Goal: Task Accomplishment & Management: Complete application form

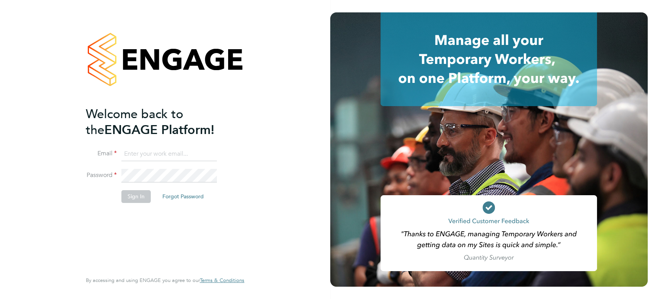
type input "[PERSON_NAME][EMAIL_ADDRESS][PERSON_NAME][DOMAIN_NAME]"
click at [135, 199] on button "Sign In" at bounding box center [135, 196] width 29 height 12
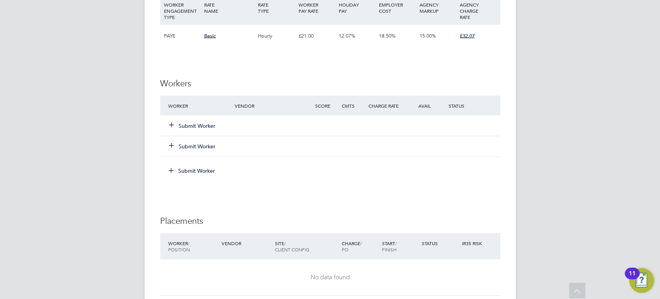
scroll to position [960, 0]
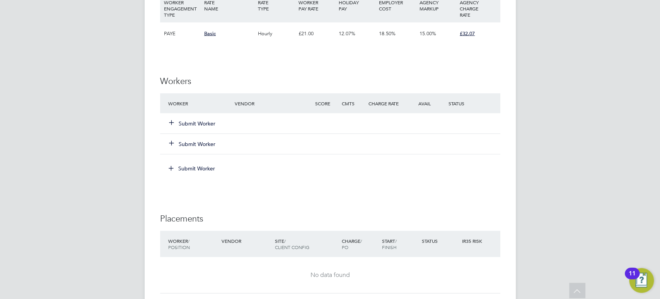
click at [191, 121] on button "Submit Worker" at bounding box center [192, 123] width 46 height 8
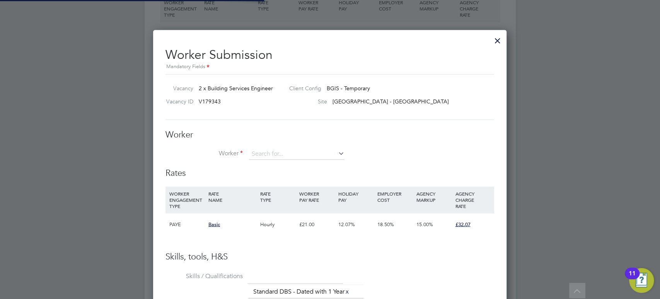
scroll to position [535, 354]
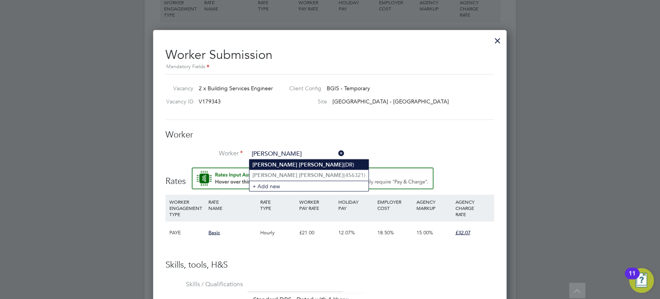
click at [305, 166] on li "David Rowe (DR)" at bounding box center [309, 164] width 119 height 10
type input "David Rowe (DR)"
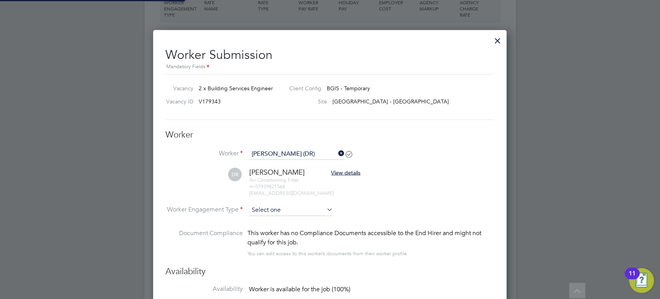
scroll to position [708, 354]
click at [272, 209] on input at bounding box center [291, 210] width 84 height 12
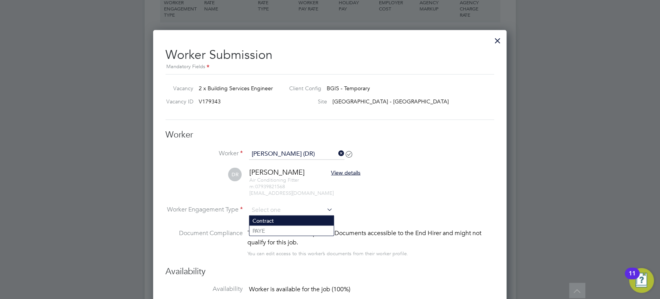
click at [273, 223] on li "Contract" at bounding box center [292, 220] width 84 height 10
type input "Contract"
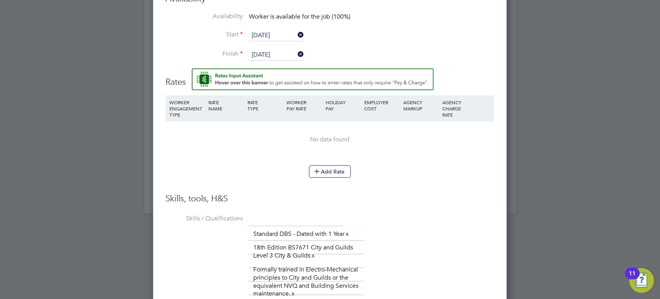
scroll to position [1237, 0]
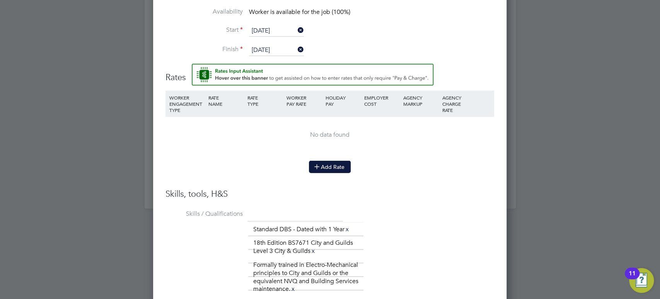
click at [316, 166] on icon at bounding box center [317, 166] width 6 height 6
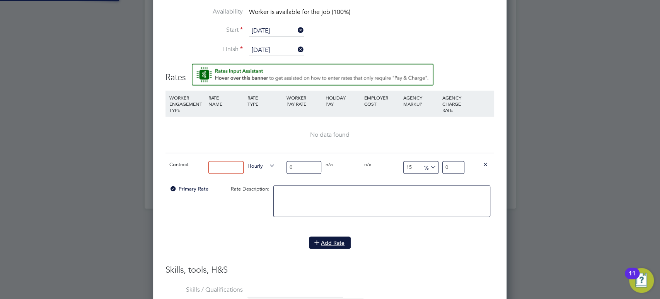
scroll to position [0, 0]
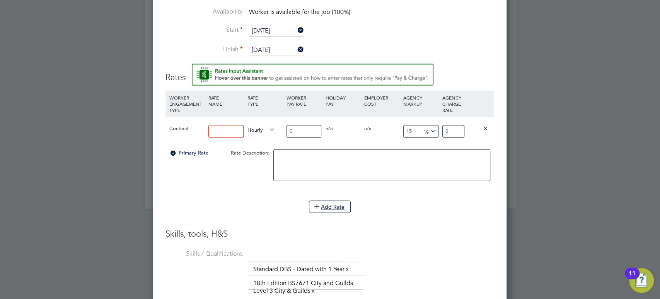
click at [228, 130] on input at bounding box center [226, 131] width 35 height 13
type input "Contract"
click at [303, 133] on input "0" at bounding box center [304, 131] width 35 height 13
type input "30"
type input "34.5"
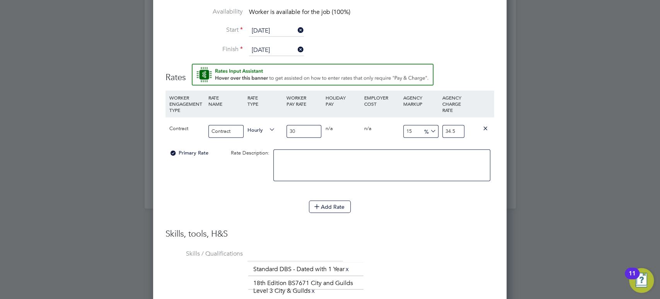
type input "30"
click at [420, 221] on li "WORKER ENGAGEMENT TYPE RATE NAME RATE TYPE WORKER PAY RATE HOLIDAY PAY EMPLOYER…" at bounding box center [330, 160] width 329 height 138
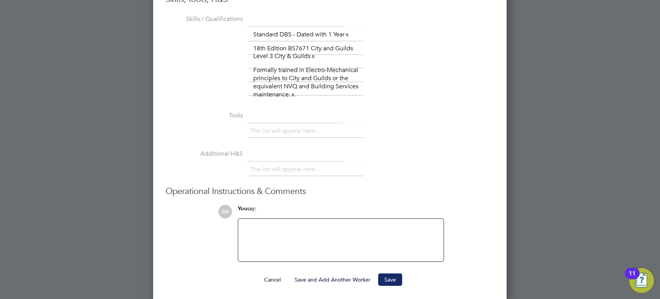
click at [384, 281] on button "Save" at bounding box center [390, 279] width 24 height 12
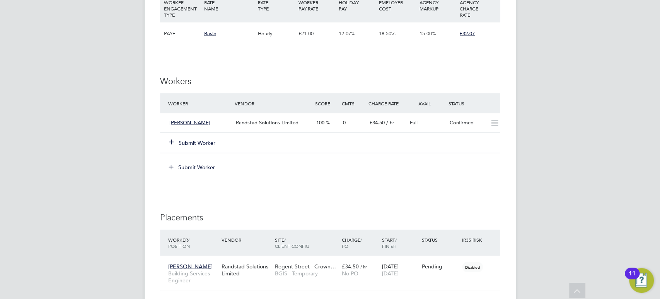
click at [205, 140] on button "Submit Worker" at bounding box center [192, 142] width 46 height 8
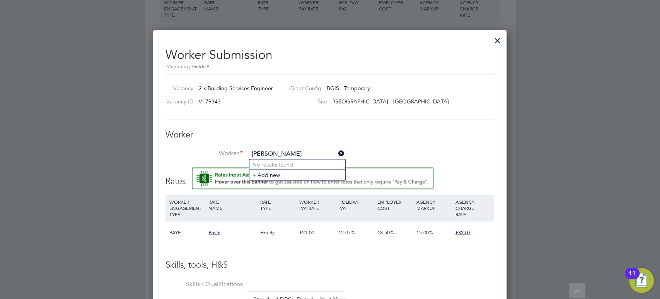
type input "abhilash nagaraju"
click at [497, 36] on div at bounding box center [498, 38] width 14 height 14
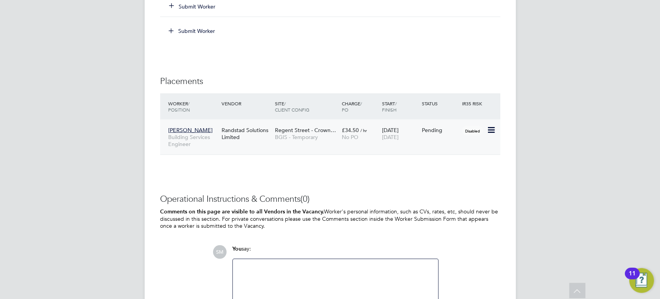
click at [491, 131] on icon at bounding box center [491, 129] width 8 height 9
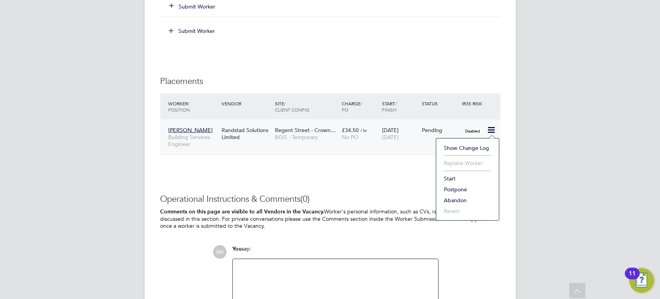
click at [447, 178] on li "Start" at bounding box center [467, 178] width 55 height 11
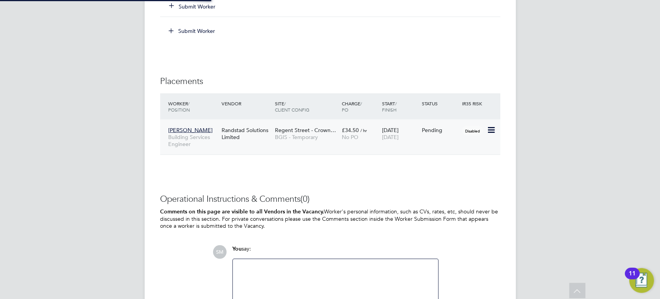
type input "Adam Janes"
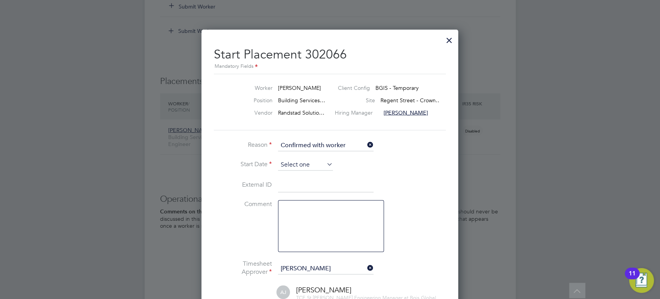
click at [297, 166] on input at bounding box center [305, 165] width 55 height 12
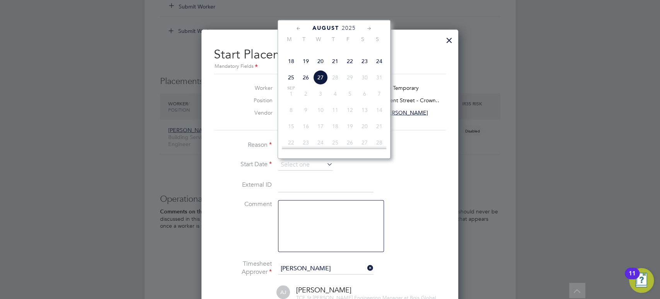
click at [350, 69] on span "22" at bounding box center [350, 61] width 15 height 15
type input "[DATE]"
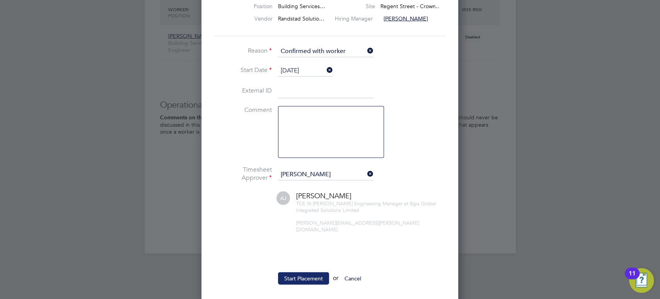
click at [296, 272] on button "Start Placement" at bounding box center [303, 278] width 51 height 12
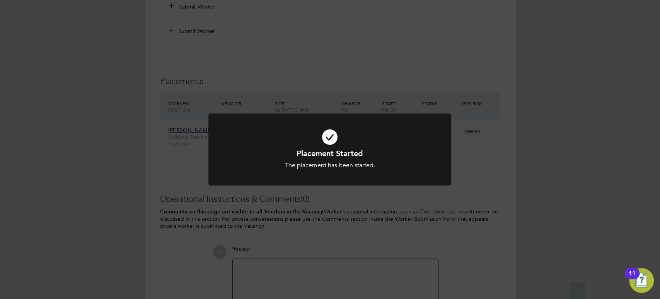
click at [390, 192] on div "Placement Started The placement has been started. Cancel Okay" at bounding box center [330, 154] width 243 height 82
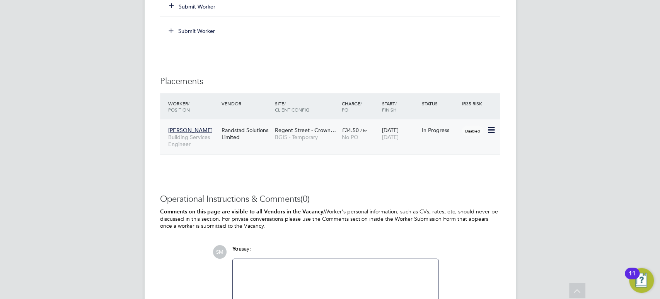
click at [489, 131] on icon at bounding box center [491, 129] width 8 height 9
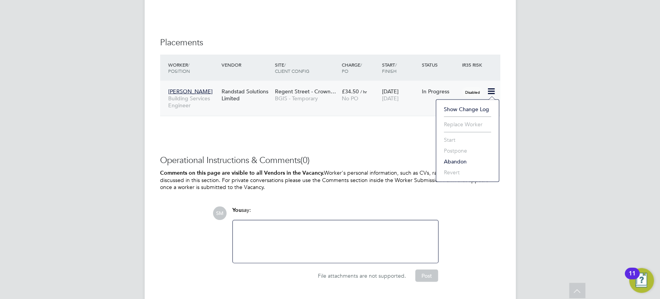
click at [366, 105] on div "£34.50 / hr No PO" at bounding box center [360, 95] width 40 height 22
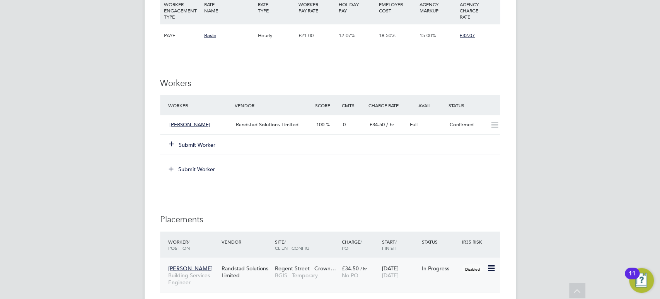
scroll to position [961, 0]
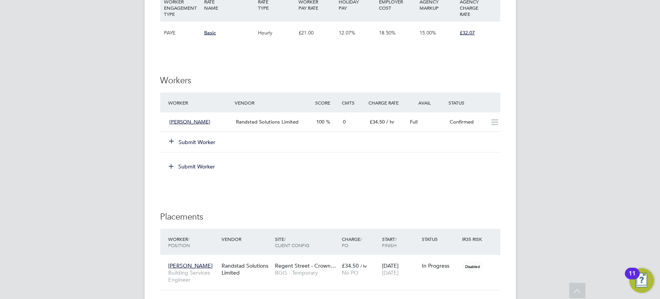
click at [207, 140] on button "Submit Worker" at bounding box center [192, 142] width 46 height 8
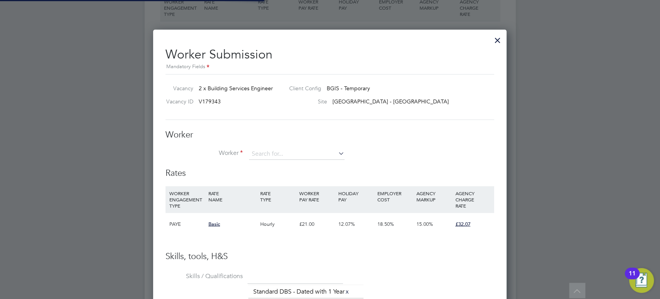
scroll to position [3, 4]
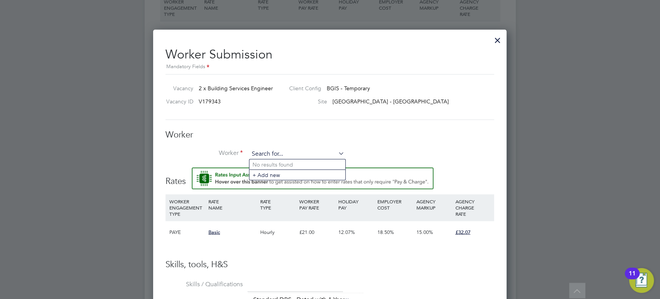
paste input "abhi.gowda8689@gmail.com"
type input "abhi.gowda8689@gmail.com"
click at [337, 150] on icon at bounding box center [337, 152] width 0 height 11
click at [322, 152] on input at bounding box center [297, 154] width 96 height 12
type input "[PERSON_NAME]"
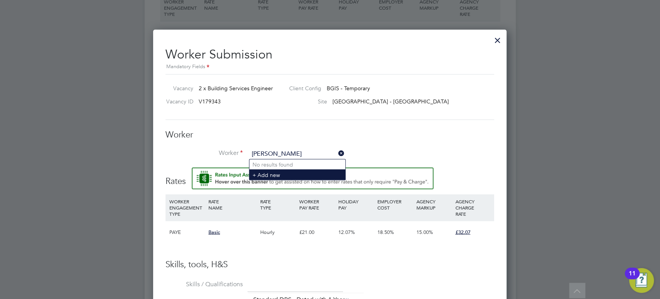
click at [289, 172] on li "+ Add new" at bounding box center [298, 174] width 96 height 10
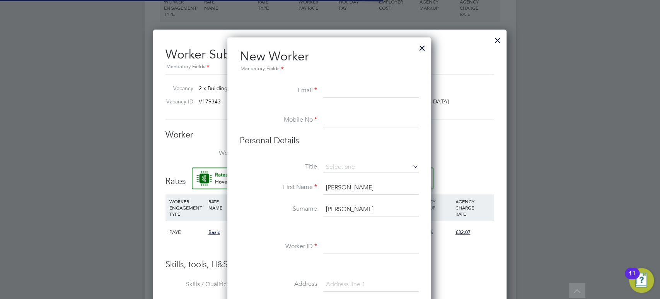
scroll to position [692, 223]
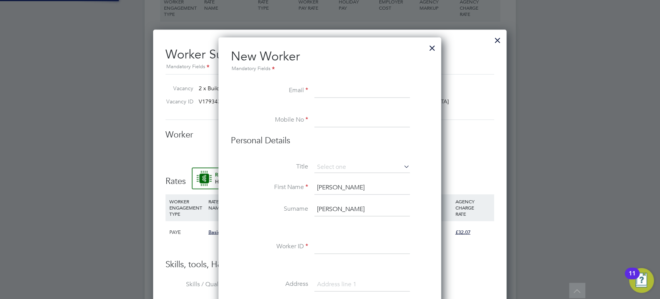
paste input "abhi.gowda8689@gmail.com"
type input "abhi.gowda8689@gmail.com"
click at [320, 114] on input at bounding box center [362, 120] width 96 height 14
paste input "7448954440"
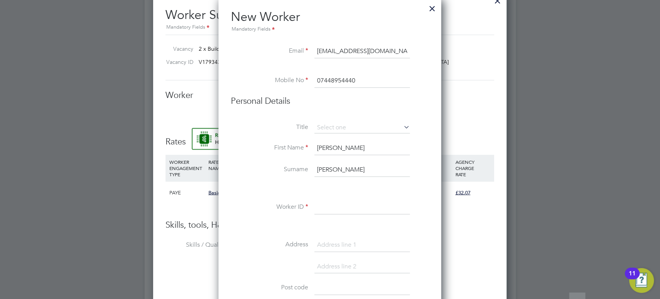
scroll to position [1002, 0]
type input "07448954440"
click at [327, 203] on input at bounding box center [362, 206] width 96 height 14
type input "AN"
click at [292, 221] on li at bounding box center [330, 224] width 198 height 8
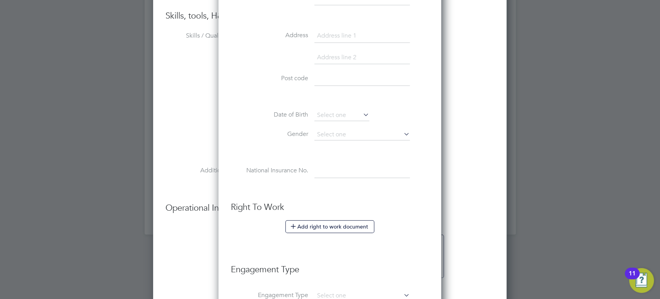
scroll to position [1210, 0]
click at [306, 223] on button "Add right to work document" at bounding box center [329, 225] width 89 height 12
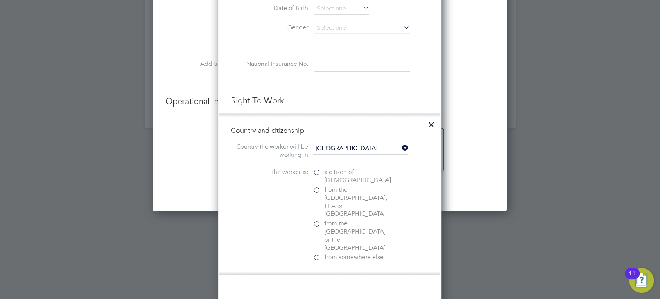
scroll to position [1318, 0]
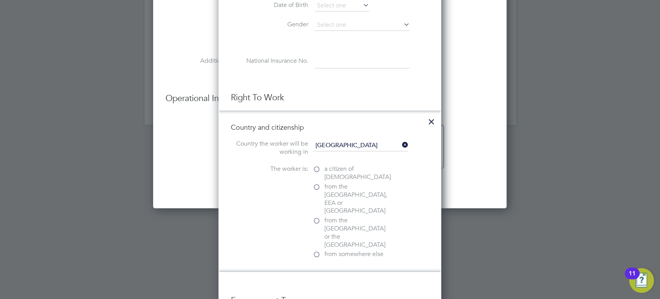
click at [318, 169] on label "a citizen of United Kingdom" at bounding box center [351, 173] width 77 height 16
click at [0, 0] on input "a citizen of United Kingdom" at bounding box center [0, 0] width 0 height 0
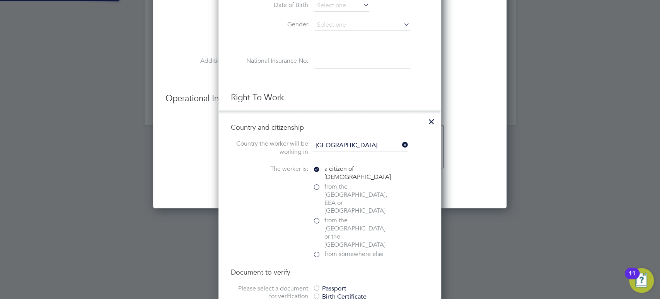
scroll to position [851, 223]
click at [316, 285] on div at bounding box center [317, 289] width 8 height 8
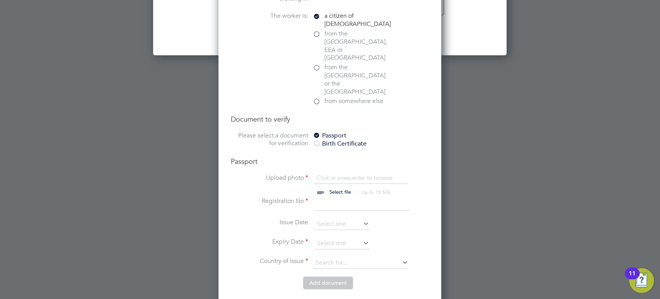
scroll to position [1478, 0]
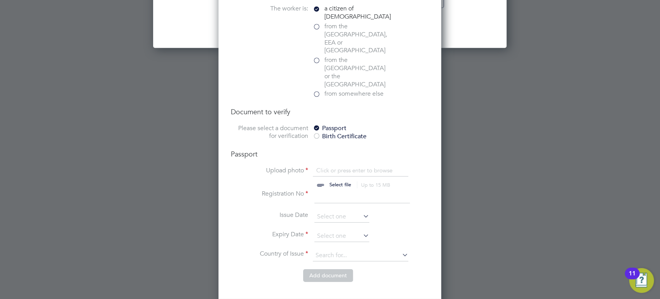
click at [329, 166] on input "file" at bounding box center [347, 177] width 121 height 23
type input "C:\fakepath\Your right to work – GOV.UK.pdf"
click at [325, 250] on input at bounding box center [361, 256] width 96 height 12
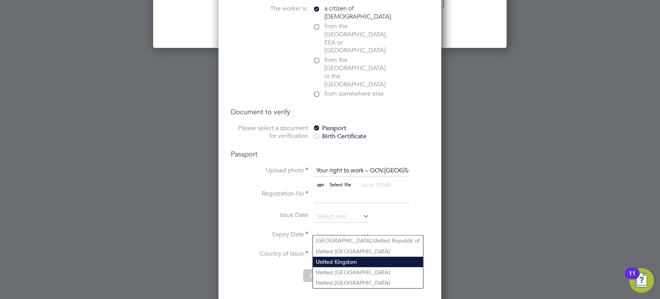
click at [333, 257] on li "Unit ed Kingdom" at bounding box center [368, 261] width 110 height 10
type input "United Kingdom"
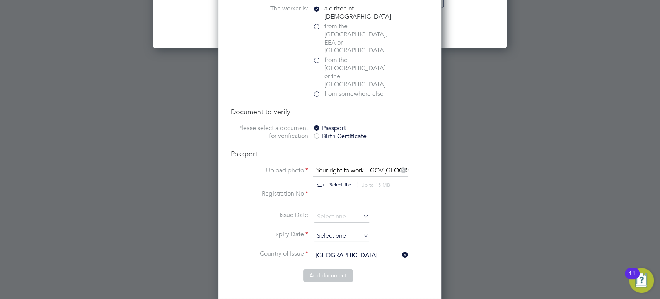
click at [331, 230] on input at bounding box center [341, 236] width 55 height 12
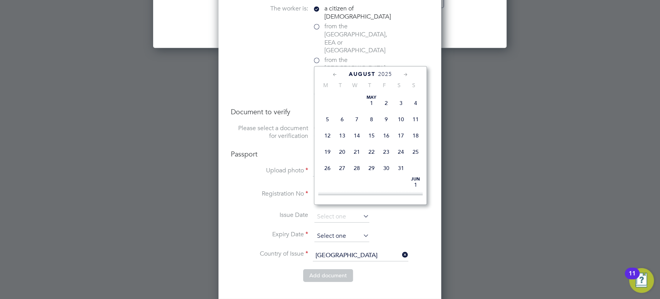
scroll to position [306, 0]
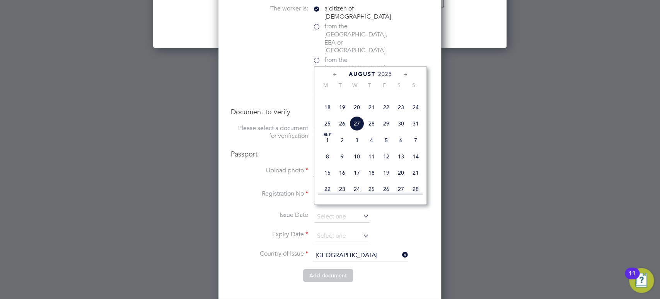
click at [405, 75] on icon at bounding box center [405, 74] width 7 height 9
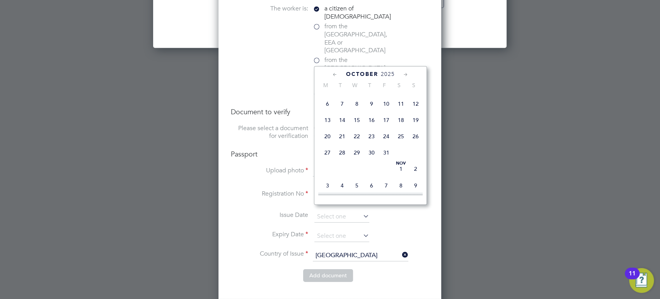
click at [405, 75] on icon at bounding box center [405, 74] width 7 height 9
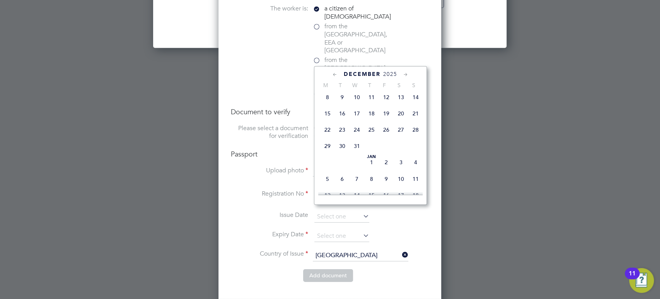
click at [405, 75] on icon at bounding box center [405, 74] width 7 height 9
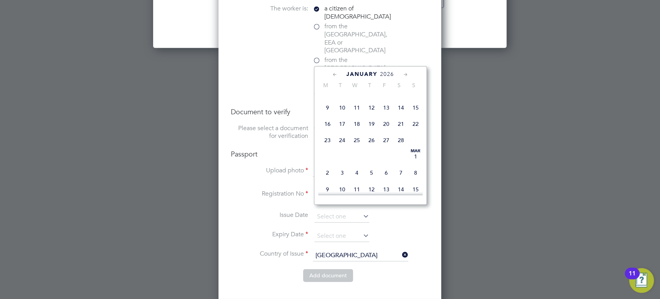
click at [405, 75] on icon at bounding box center [405, 74] width 7 height 9
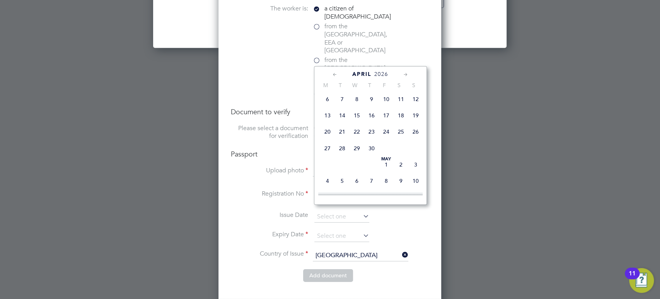
click at [371, 107] on span "9" at bounding box center [371, 99] width 15 height 15
type input "09 Apr 2026"
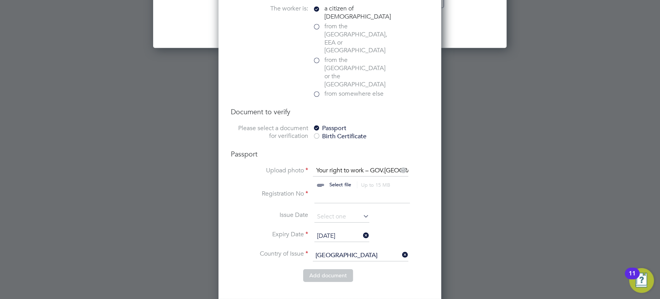
click at [332, 190] on input at bounding box center [362, 197] width 96 height 14
type input "."
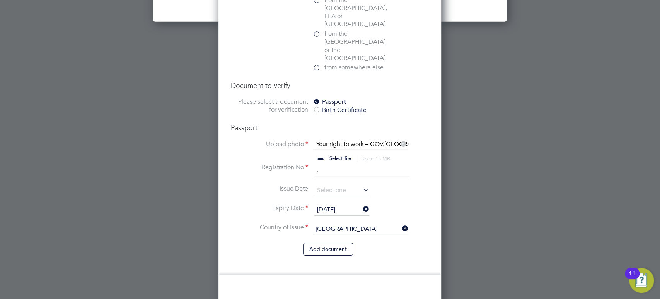
scroll to position [1498, 0]
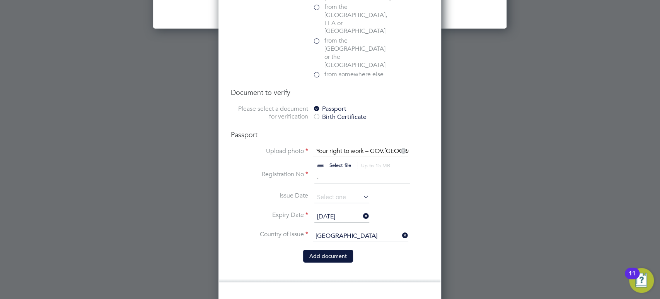
click at [332, 250] on button "Add document" at bounding box center [328, 256] width 50 height 12
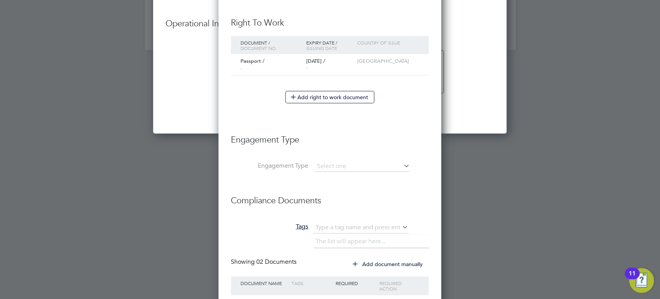
scroll to position [1446, 0]
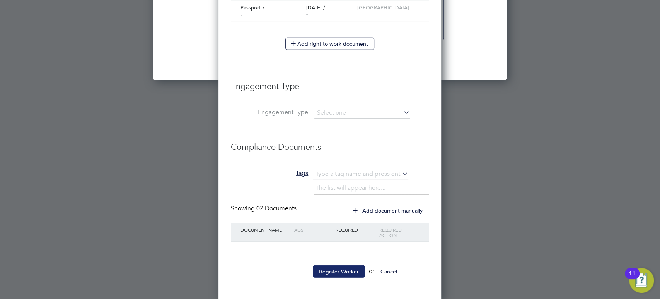
click at [335, 268] on button "Register Worker" at bounding box center [339, 271] width 52 height 12
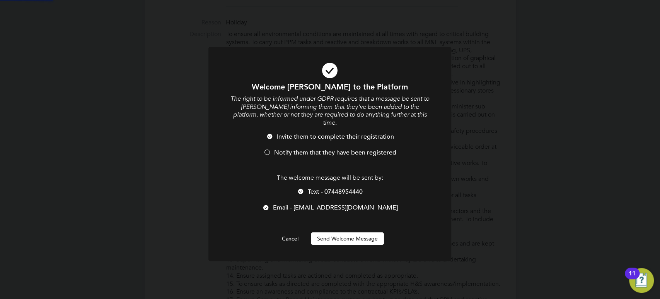
scroll to position [0, 0]
click at [320, 149] on span "Notify them that they have been registered" at bounding box center [335, 153] width 122 height 8
click at [340, 232] on button "Send Welcome Message" at bounding box center [347, 238] width 73 height 12
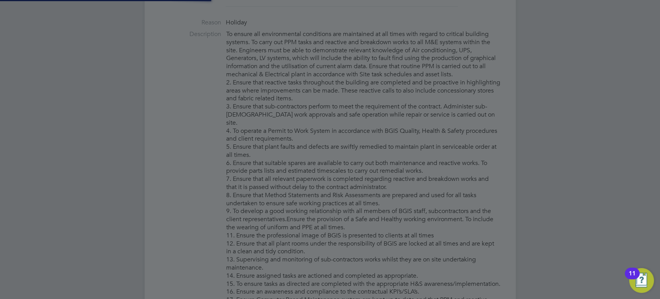
type input "Abhilash Nagaraju (AN)"
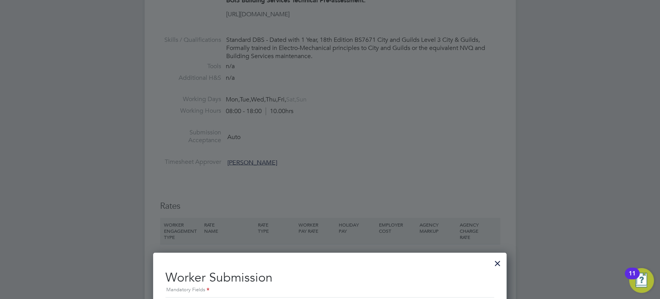
scroll to position [961, 0]
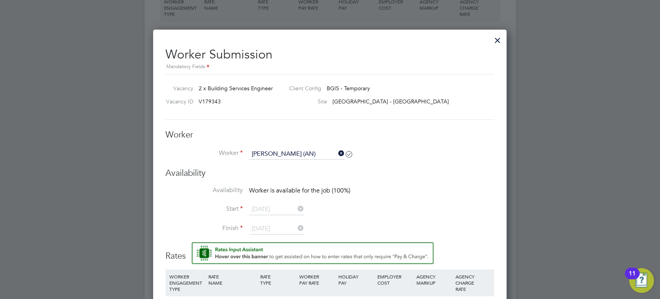
click at [337, 150] on icon at bounding box center [337, 152] width 0 height 11
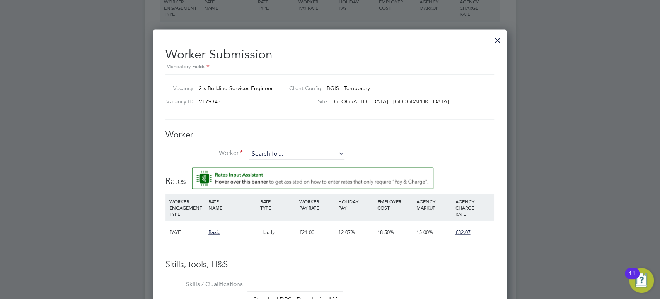
click at [308, 150] on input at bounding box center [297, 154] width 96 height 12
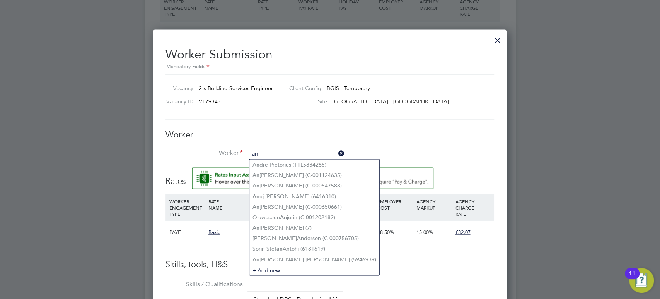
type input "a"
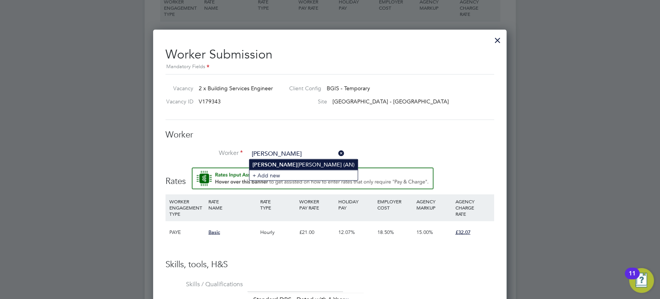
click at [305, 166] on li "Abhilash Nagaraju (AN)" at bounding box center [304, 164] width 108 height 10
type input "Abhilash Nagaraju (AN)"
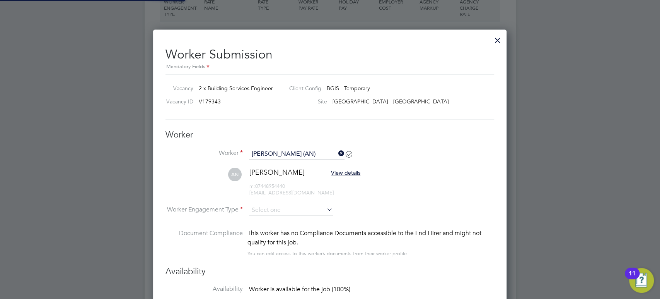
scroll to position [708, 354]
click at [270, 207] on input at bounding box center [291, 210] width 84 height 12
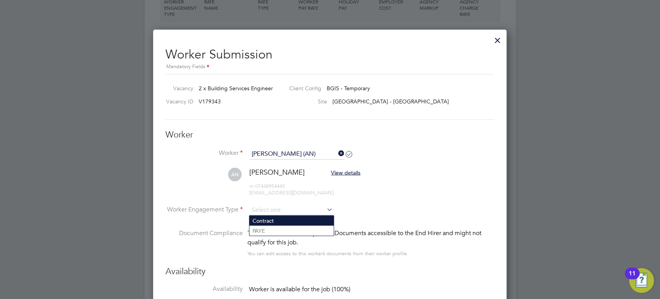
click at [270, 217] on li "Contract" at bounding box center [292, 220] width 84 height 10
type input "Contract"
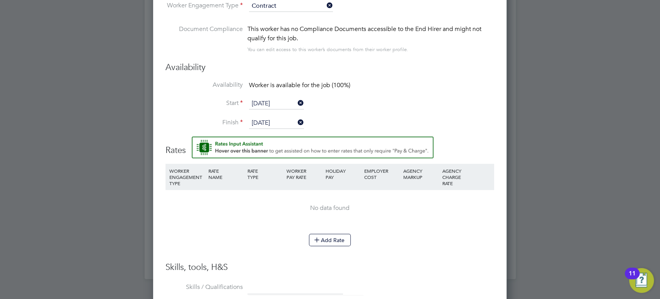
scroll to position [1165, 0]
click at [330, 239] on button "Add Rate" at bounding box center [330, 239] width 42 height 12
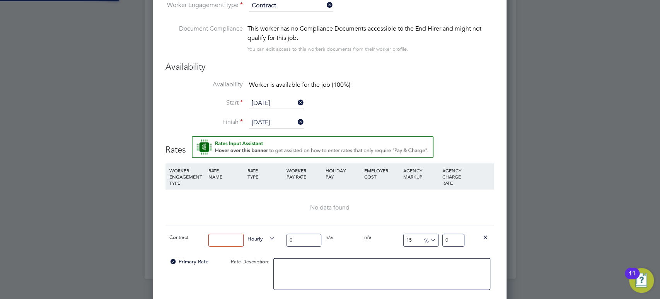
scroll to position [780, 354]
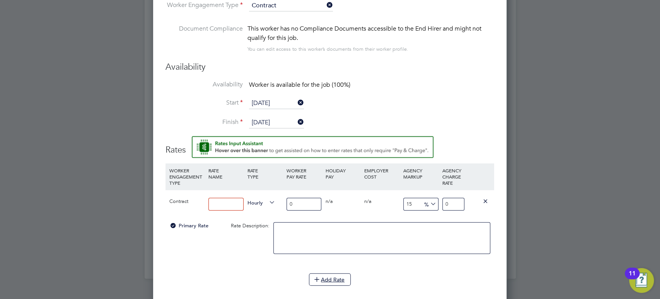
click at [301, 200] on input "0" at bounding box center [304, 204] width 35 height 13
type input "30"
type input "34.5"
type input "30"
click at [228, 265] on li "WORKER ENGAGEMENT TYPE RATE NAME RATE TYPE WORKER PAY RATE HOLIDAY PAY EMPLOYER…" at bounding box center [330, 218] width 329 height 110
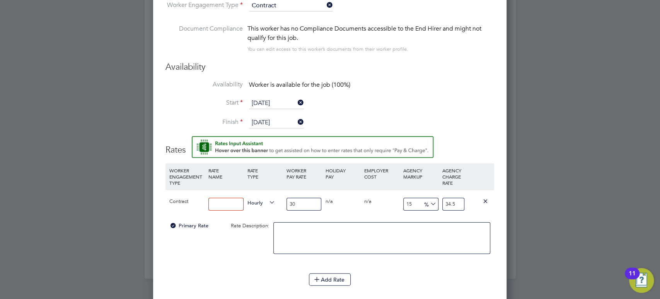
click at [240, 202] on input at bounding box center [226, 204] width 35 height 13
type input "Contract"
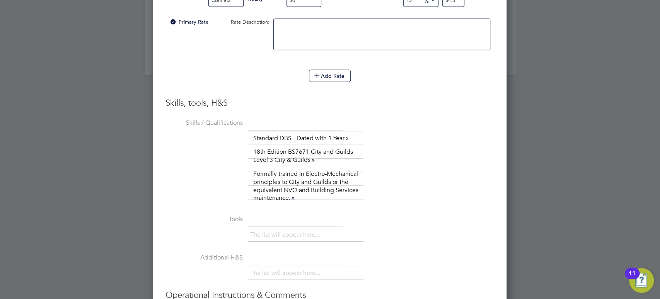
scroll to position [1472, 0]
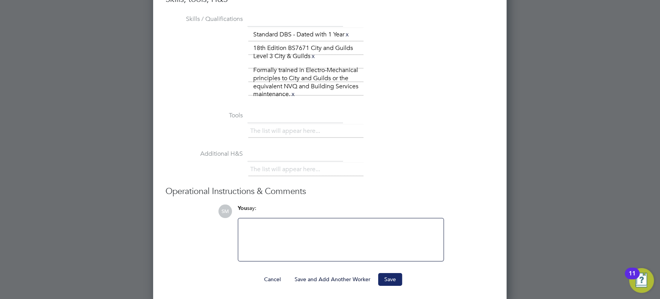
click at [397, 279] on button "Save" at bounding box center [390, 279] width 24 height 12
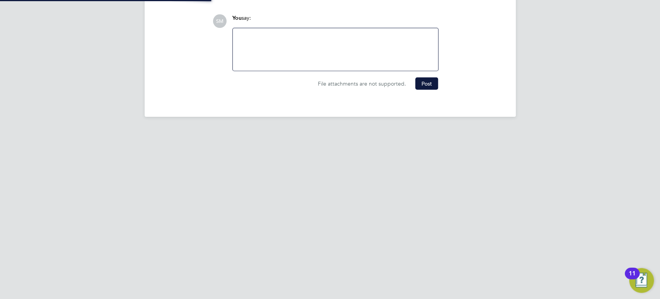
scroll to position [13, 67]
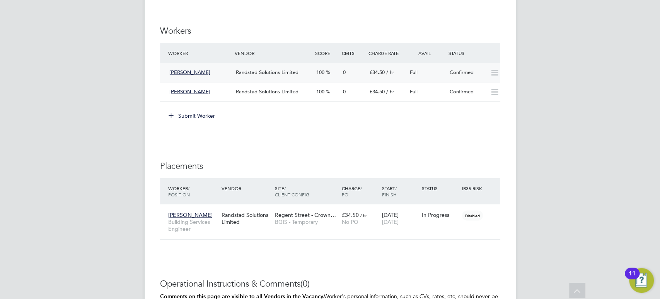
click at [474, 75] on div "Confirmed" at bounding box center [467, 72] width 40 height 13
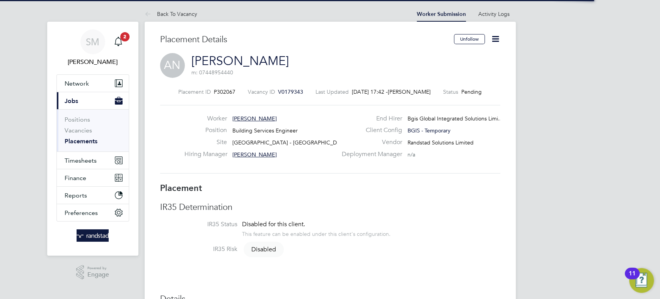
click at [494, 42] on icon at bounding box center [496, 39] width 10 height 10
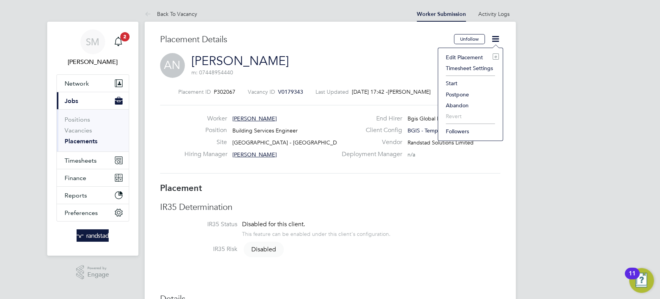
click at [453, 82] on li "Start" at bounding box center [470, 83] width 57 height 11
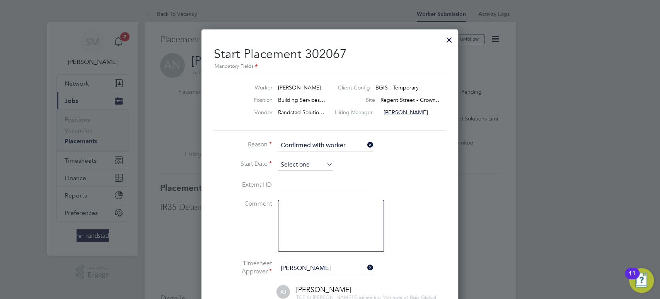
click at [307, 163] on input at bounding box center [305, 165] width 55 height 12
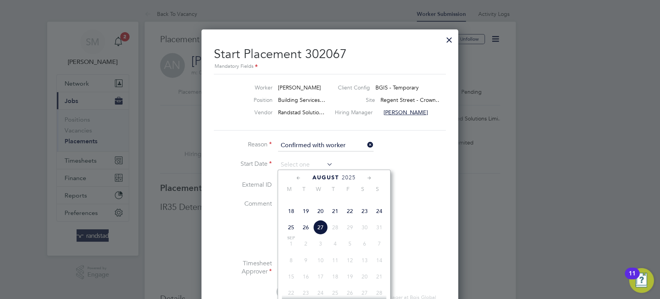
click at [347, 218] on span "22" at bounding box center [350, 210] width 15 height 15
type input "[DATE]"
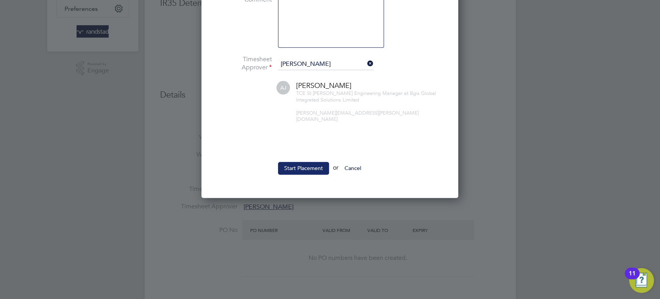
click at [300, 162] on button "Start Placement" at bounding box center [303, 168] width 51 height 12
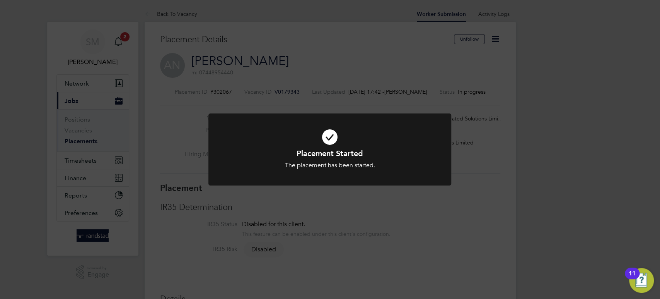
click at [398, 217] on div "Placement Started The placement has been started. Cancel Okay" at bounding box center [330, 149] width 660 height 299
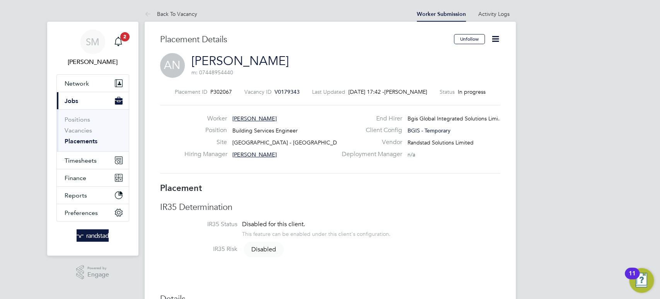
click at [501, 38] on icon at bounding box center [496, 39] width 10 height 10
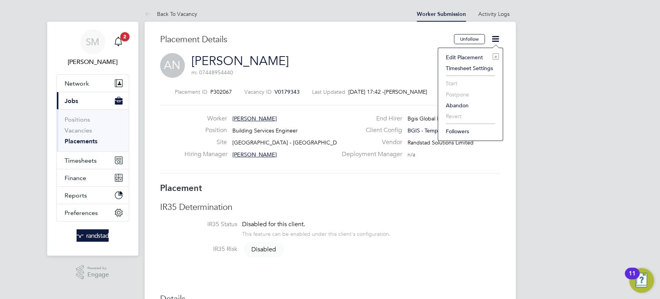
click at [370, 43] on h3 "Placement Details" at bounding box center [304, 39] width 288 height 11
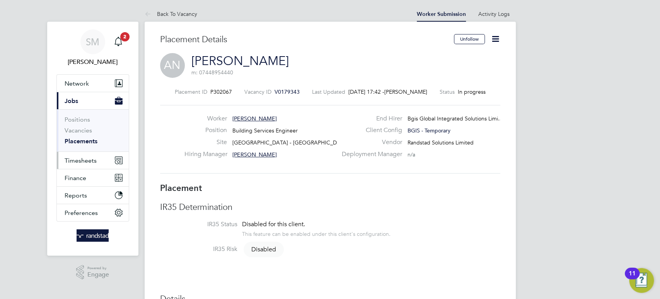
click at [94, 157] on span "Timesheets" at bounding box center [81, 160] width 32 height 7
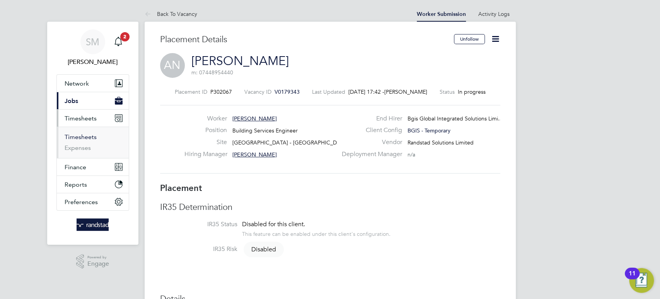
click at [93, 137] on link "Timesheets" at bounding box center [81, 136] width 32 height 7
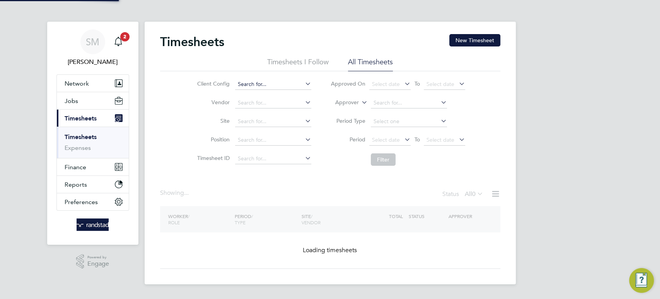
click at [251, 79] on input at bounding box center [273, 84] width 76 height 11
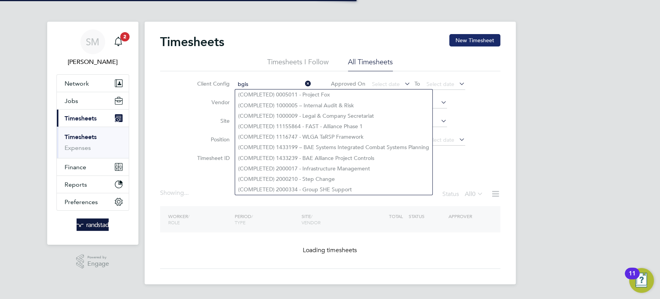
type input "bgis"
click at [461, 38] on button "New Timesheet" at bounding box center [475, 40] width 51 height 12
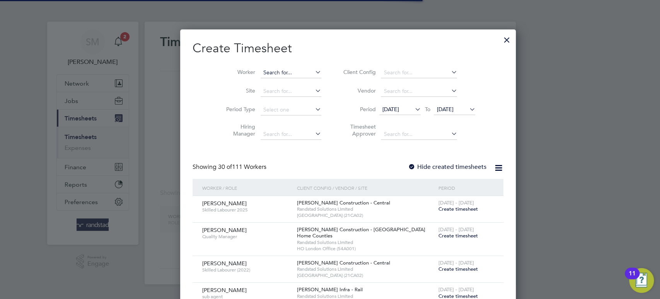
click at [273, 70] on input at bounding box center [291, 72] width 61 height 11
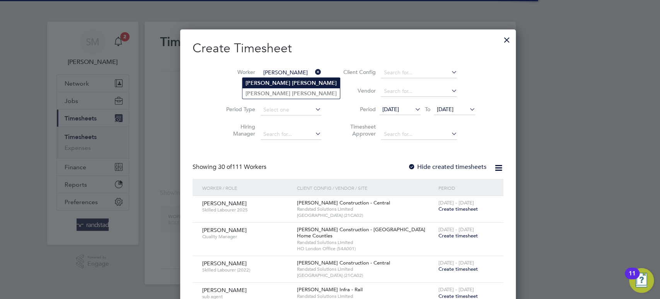
click at [292, 84] on b "[PERSON_NAME]" at bounding box center [314, 83] width 45 height 7
type input "[PERSON_NAME]"
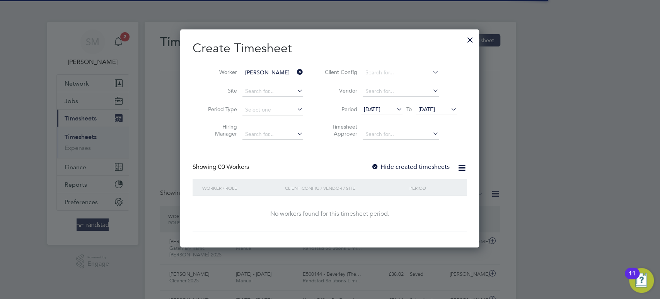
click at [270, 67] on input "[PERSON_NAME]" at bounding box center [273, 72] width 61 height 11
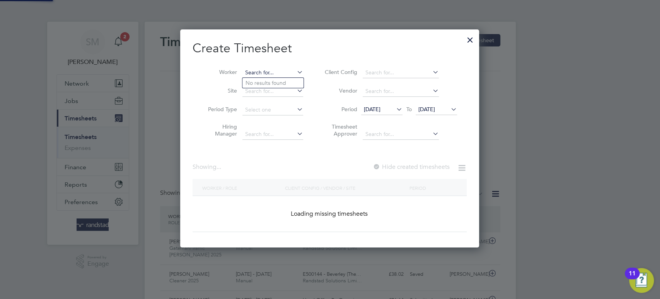
scroll to position [19, 67]
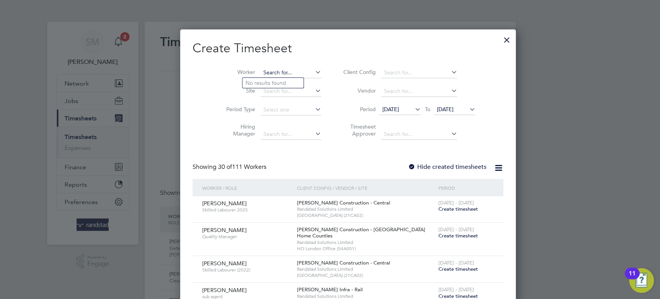
type input "d"
click at [389, 69] on input at bounding box center [419, 72] width 76 height 11
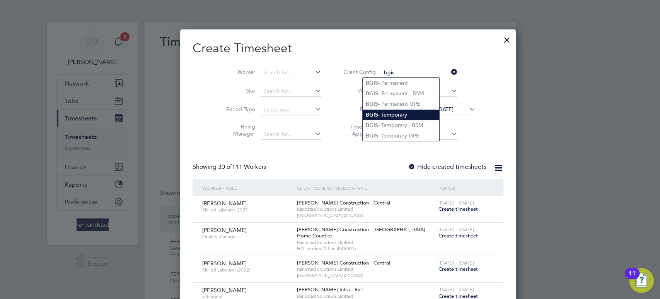
click at [396, 118] on li "BGIS - Temporary" at bounding box center [401, 114] width 77 height 10
type input "BGIS - Temporary"
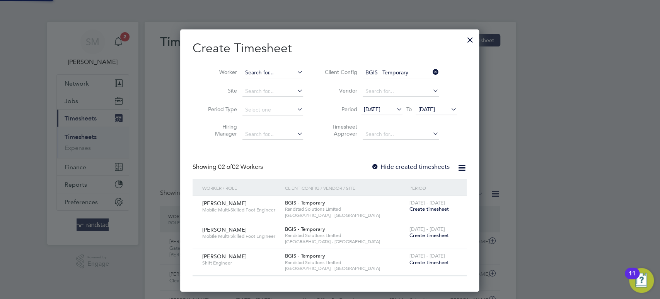
click at [252, 70] on input at bounding box center [273, 72] width 61 height 11
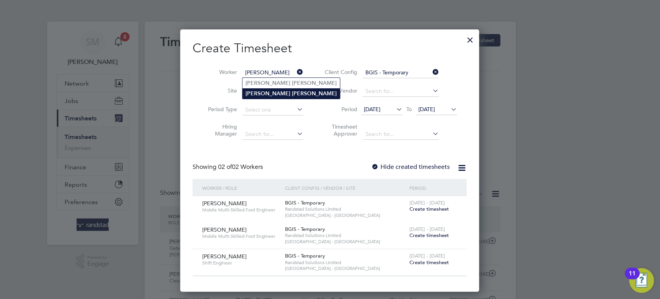
type input "[PERSON_NAME]"
click at [260, 91] on li "David Rowe" at bounding box center [291, 93] width 97 height 10
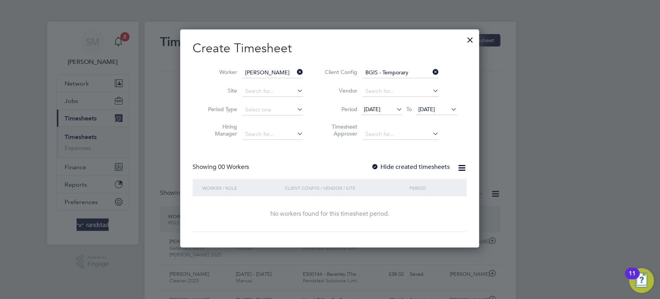
click at [380, 106] on span "[DATE]" at bounding box center [372, 109] width 17 height 7
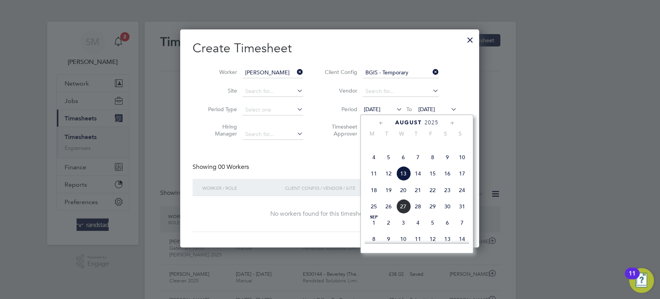
click at [443, 164] on span "9" at bounding box center [447, 157] width 15 height 15
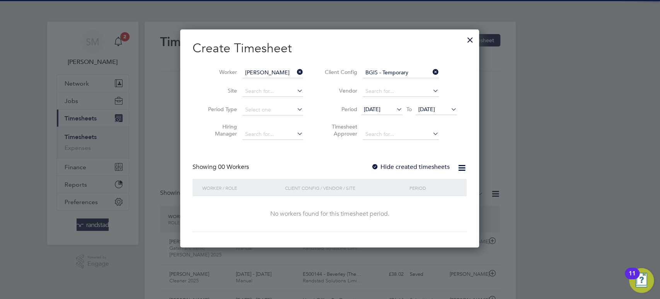
click at [423, 111] on span "[DATE]" at bounding box center [427, 109] width 17 height 7
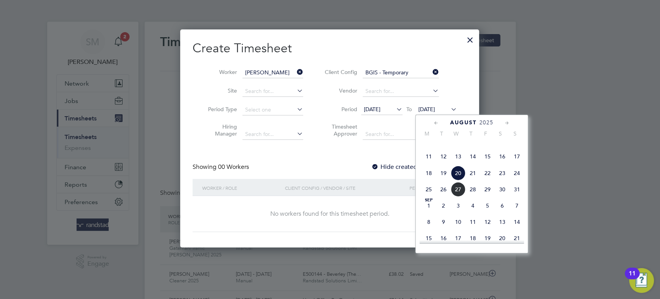
click at [488, 164] on span "15" at bounding box center [487, 156] width 15 height 15
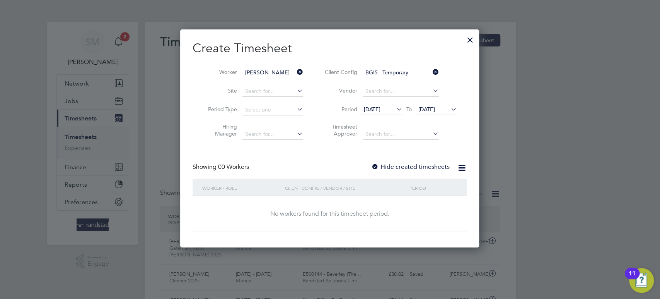
click at [469, 40] on div at bounding box center [470, 38] width 14 height 14
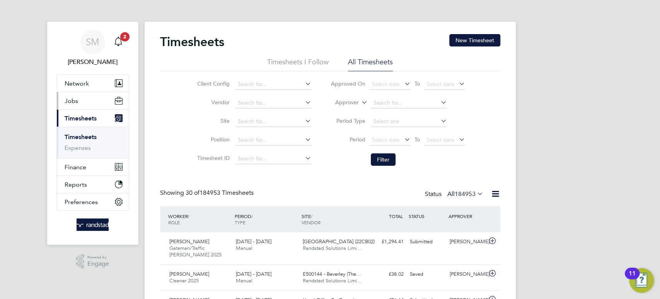
click at [70, 102] on span "Jobs" at bounding box center [72, 100] width 14 height 7
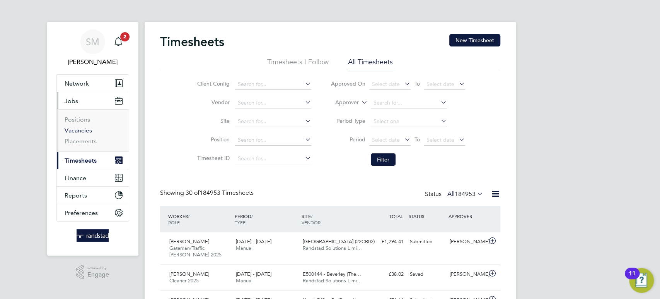
click at [79, 130] on link "Vacancies" at bounding box center [78, 129] width 27 height 7
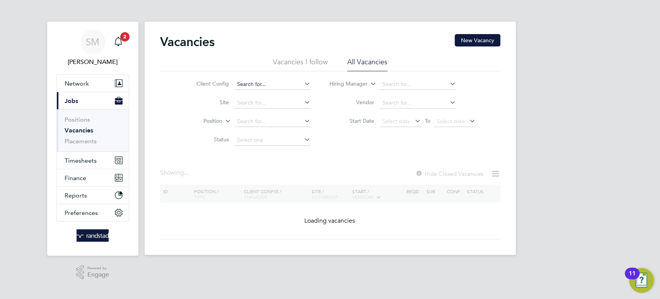
click at [249, 83] on input at bounding box center [272, 84] width 76 height 11
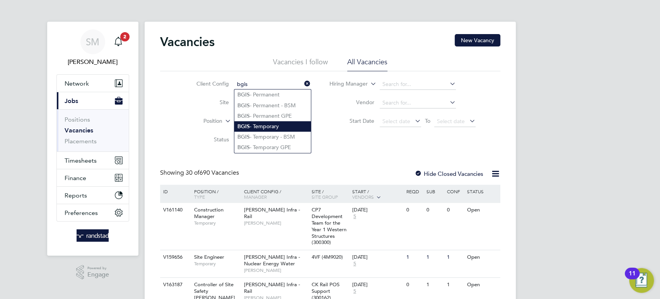
click at [256, 126] on li "BGIS - Temporary" at bounding box center [272, 126] width 77 height 10
type input "BGIS - Temporary"
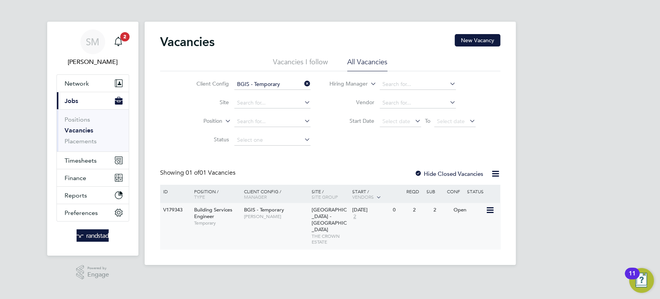
click at [284, 222] on div "BGIS - Temporary Adam Janes" at bounding box center [276, 213] width 68 height 20
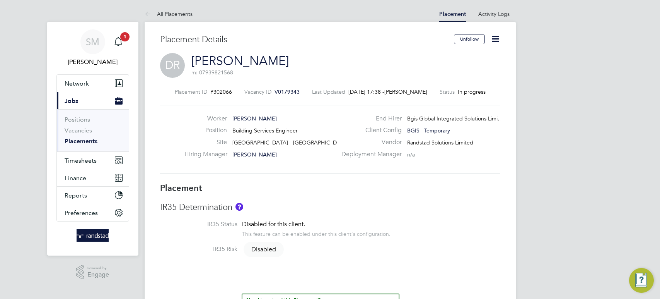
click at [495, 38] on icon at bounding box center [496, 39] width 10 height 10
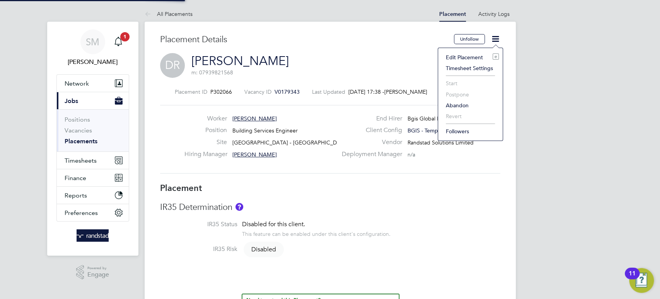
click at [478, 56] on li "Edit Placement e" at bounding box center [470, 57] width 57 height 11
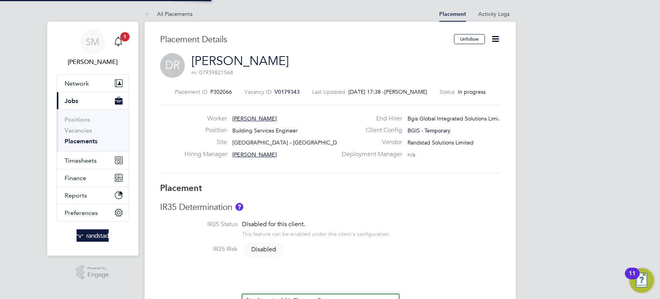
type input "Adam Janes"
type input "[DATE]"
type input "08:00"
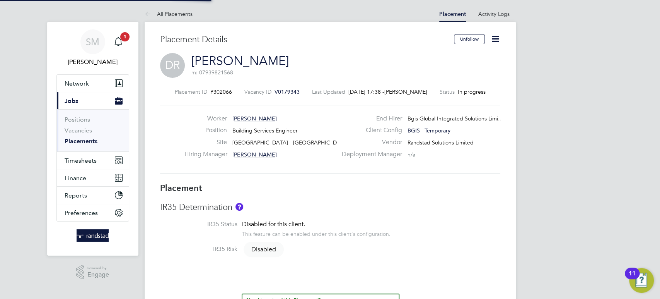
type input "18:00"
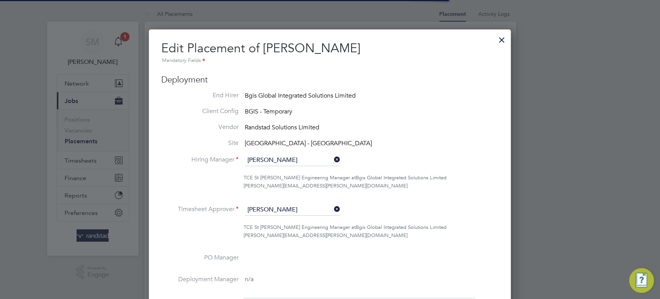
scroll to position [4, 3]
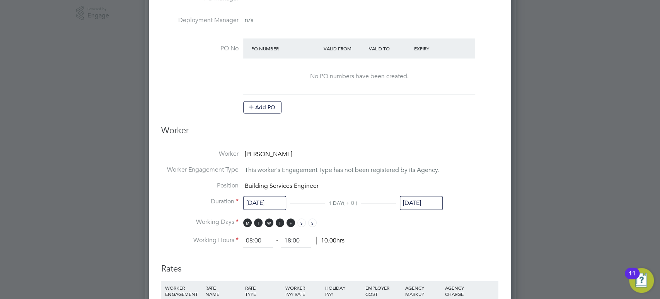
click at [418, 196] on input "[DATE]" at bounding box center [421, 203] width 43 height 14
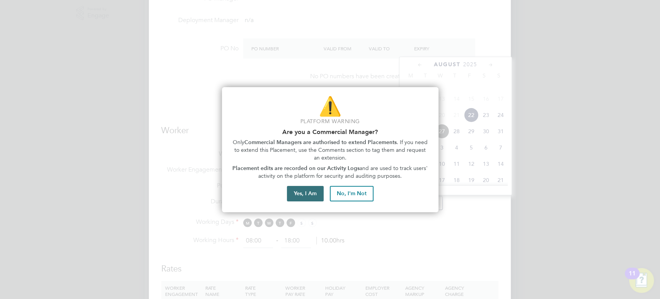
click at [297, 193] on button "Yes, I Am" at bounding box center [305, 193] width 37 height 15
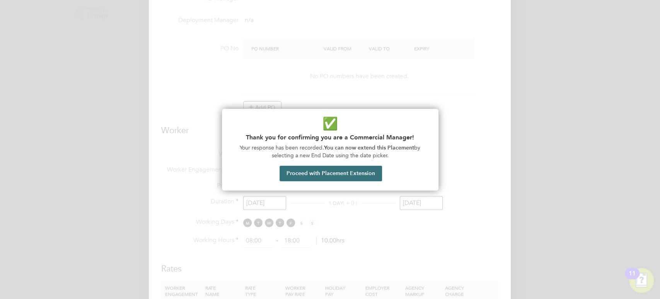
click at [313, 173] on button "Proceed with Placement Extension" at bounding box center [331, 173] width 103 height 15
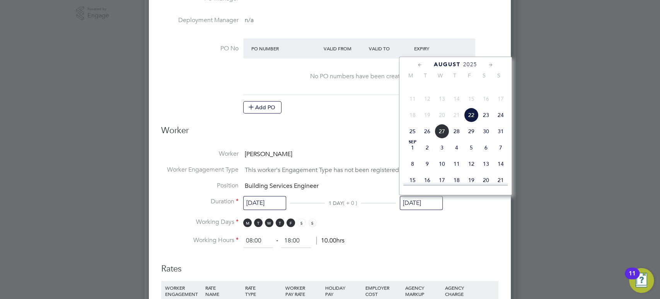
click at [491, 64] on icon at bounding box center [490, 65] width 7 height 9
click at [471, 169] on span "3" at bounding box center [471, 162] width 15 height 15
type input "03 Oct 2025"
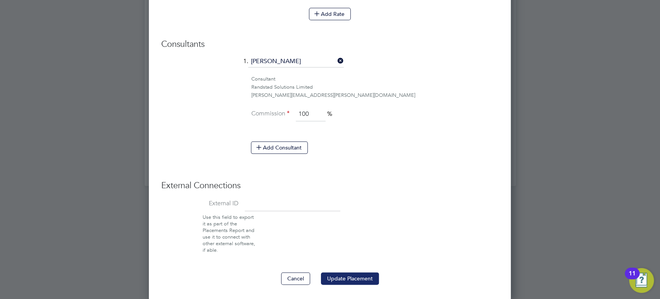
click at [354, 282] on button "Update Placement" at bounding box center [350, 278] width 58 height 12
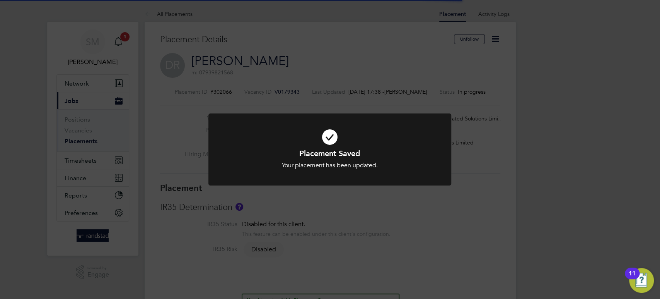
click at [354, 282] on div "Placement Saved Your placement has been updated. Cancel Okay" at bounding box center [330, 149] width 660 height 299
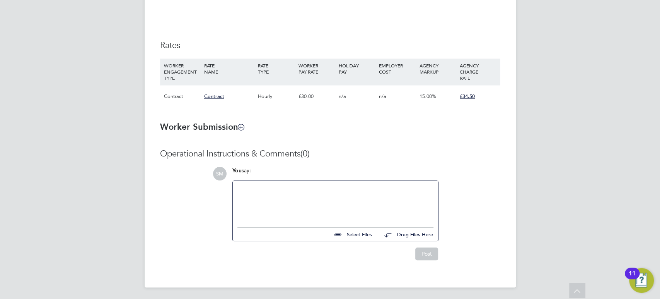
scroll to position [0, 0]
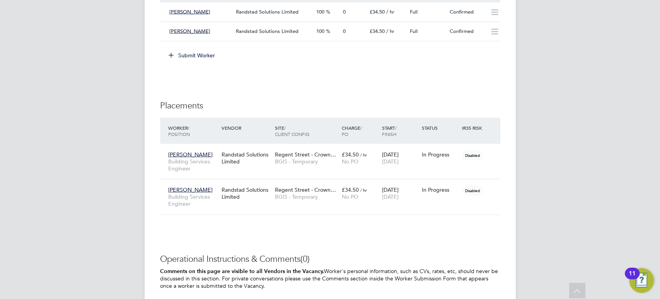
scroll to position [1072, 0]
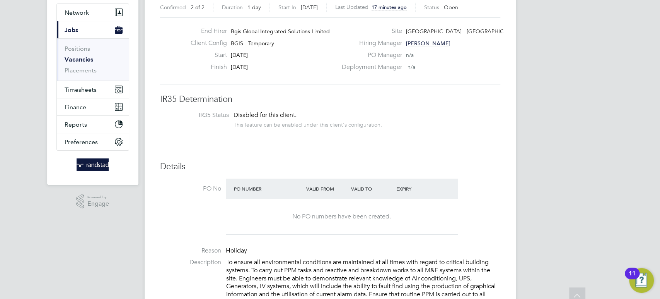
scroll to position [0, 0]
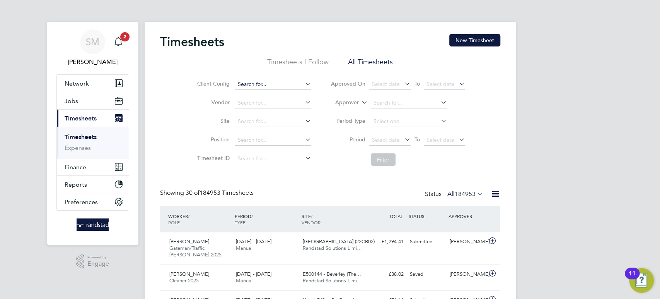
click at [255, 82] on input at bounding box center [273, 84] width 76 height 11
click at [455, 41] on button "New Timesheet" at bounding box center [475, 40] width 51 height 12
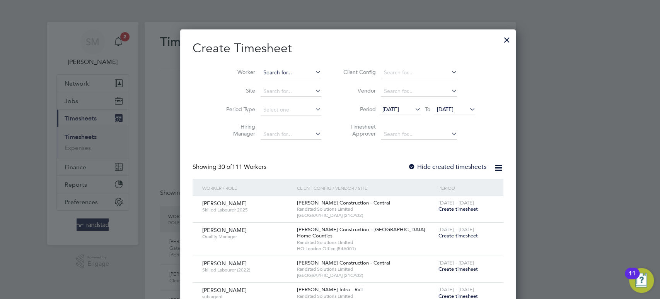
click at [261, 73] on input at bounding box center [291, 72] width 61 height 11
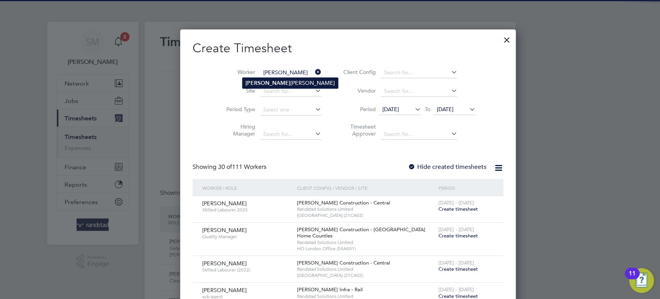
click at [261, 85] on b "[PERSON_NAME]" at bounding box center [268, 83] width 45 height 7
type input "[PERSON_NAME]"
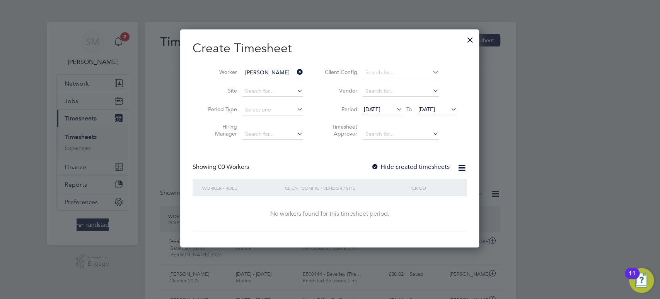
click at [428, 109] on span "[DATE]" at bounding box center [427, 109] width 17 height 7
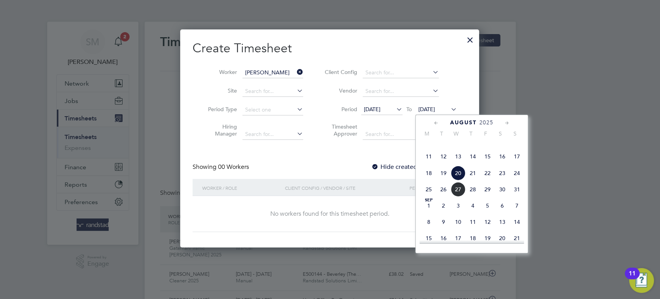
click at [486, 180] on span "22" at bounding box center [487, 173] width 15 height 15
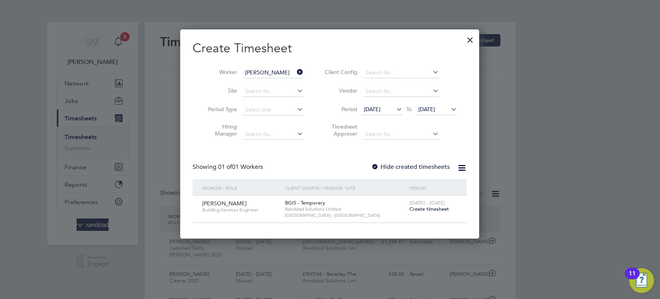
click at [417, 207] on span "Create timesheet" at bounding box center [428, 208] width 39 height 7
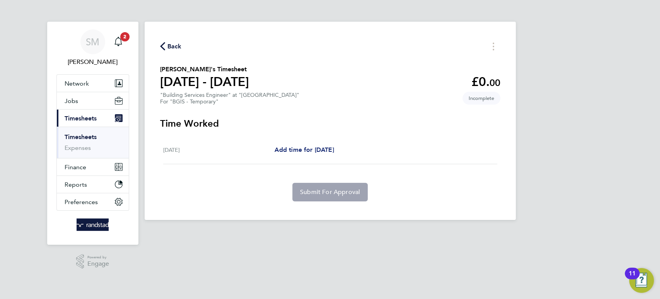
click at [334, 151] on span "Add time for [DATE]" at bounding box center [304, 149] width 60 height 7
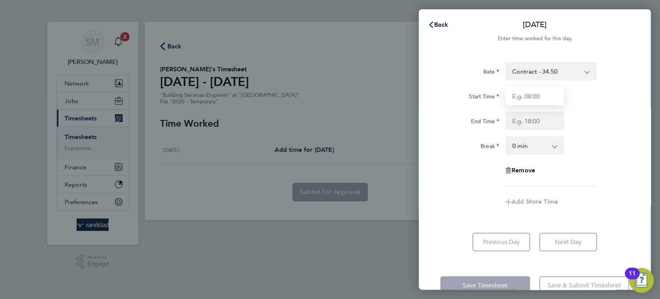
click at [528, 92] on input "Start Time" at bounding box center [535, 96] width 59 height 19
type input "08:00"
click at [537, 118] on input "End Time" at bounding box center [535, 120] width 59 height 19
type input "17:00"
click at [541, 140] on select "0 min 15 min 30 min 45 min 60 min 75 min 90 min" at bounding box center [530, 145] width 48 height 17
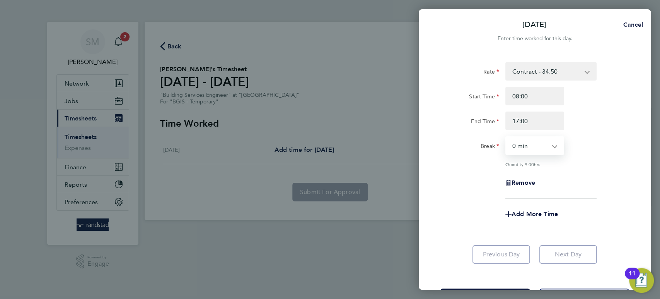
select select "60"
click at [506, 137] on select "0 min 15 min 30 min 45 min 60 min 75 min 90 min" at bounding box center [530, 145] width 48 height 17
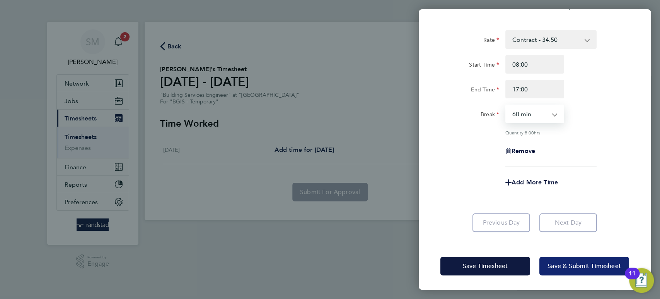
click at [557, 262] on span "Save & Submit Timesheet" at bounding box center [584, 266] width 73 height 8
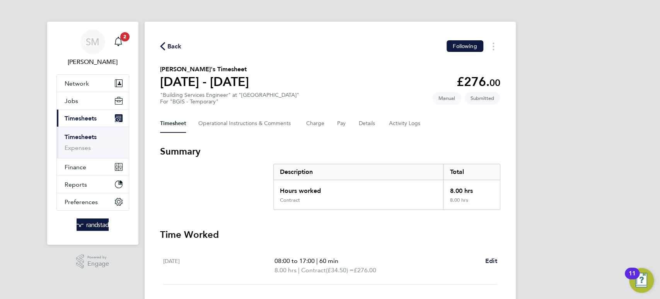
click at [178, 48] on span "Back" at bounding box center [174, 46] width 14 height 9
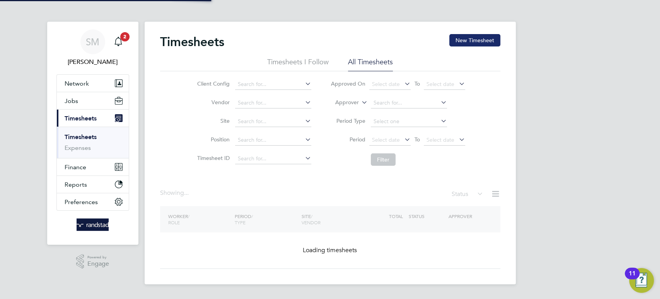
click at [466, 42] on button "New Timesheet" at bounding box center [475, 40] width 51 height 12
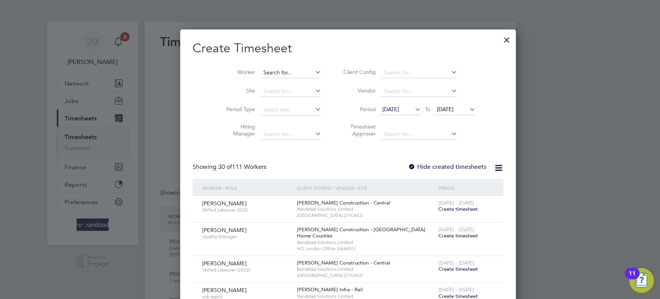
click at [263, 70] on input at bounding box center [291, 72] width 61 height 11
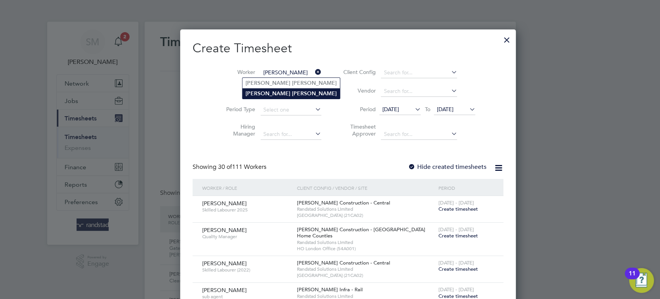
click at [292, 92] on b "[PERSON_NAME]" at bounding box center [314, 93] width 45 height 7
type input "[PERSON_NAME]"
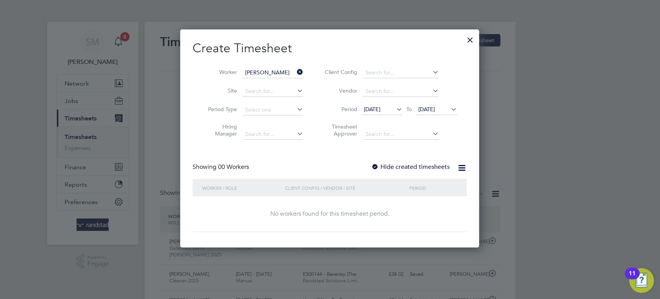
click at [430, 110] on span "[DATE]" at bounding box center [427, 109] width 17 height 7
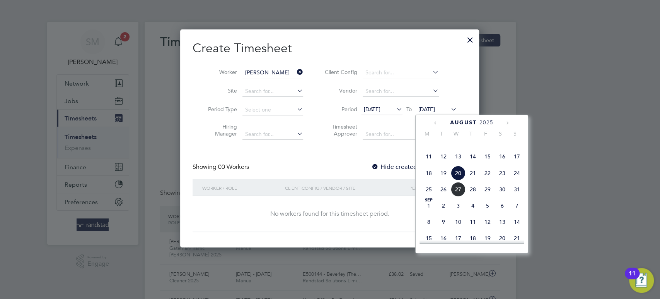
click at [488, 180] on span "22" at bounding box center [487, 173] width 15 height 15
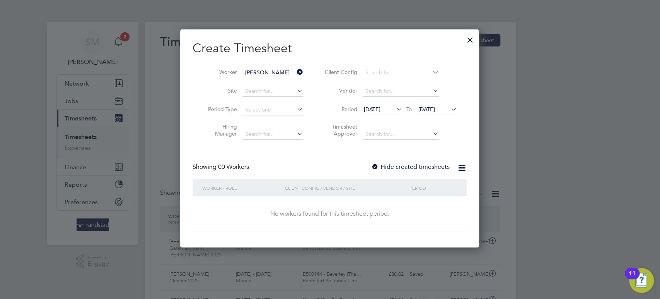
click at [381, 107] on span "[DATE]" at bounding box center [372, 109] width 17 height 7
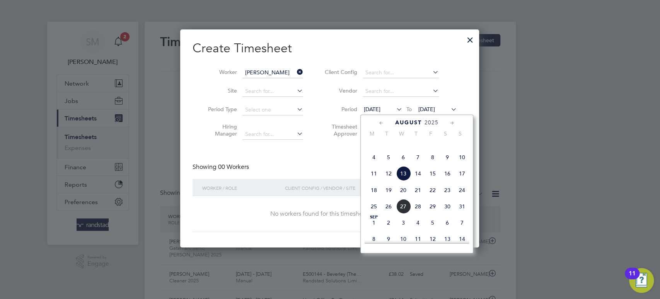
click at [446, 181] on span "16" at bounding box center [447, 173] width 15 height 15
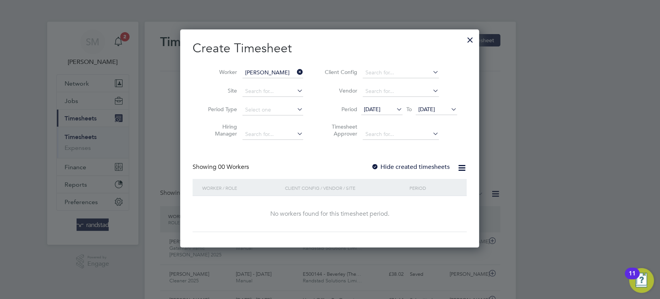
click at [296, 71] on icon at bounding box center [296, 72] width 0 height 11
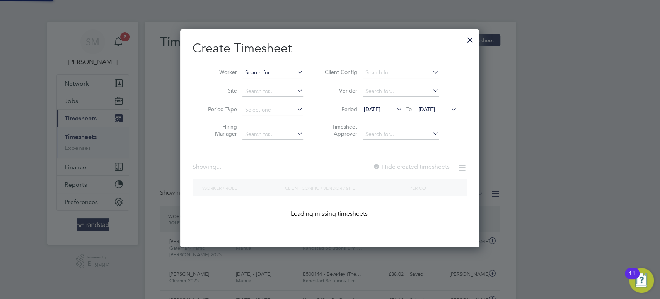
click at [273, 72] on input at bounding box center [273, 72] width 61 height 11
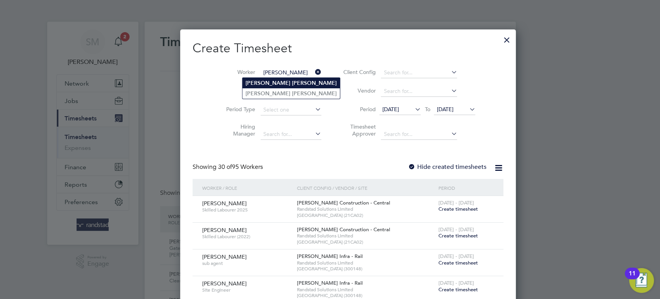
click at [292, 82] on b "[PERSON_NAME]" at bounding box center [314, 83] width 45 height 7
type input "[PERSON_NAME]"
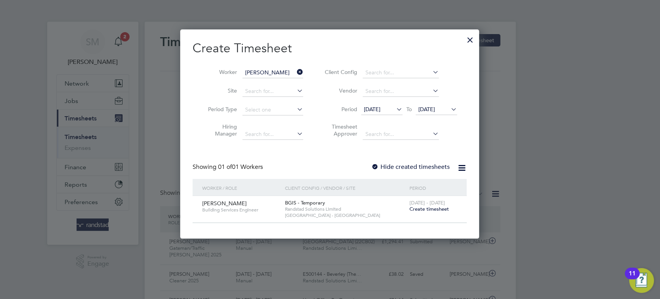
click at [412, 207] on span "Create timesheet" at bounding box center [428, 208] width 39 height 7
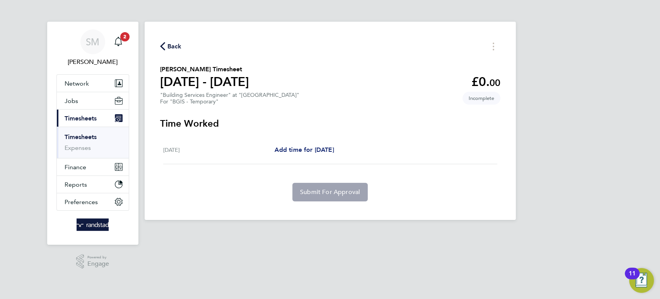
click at [321, 149] on span "Add time for [DATE]" at bounding box center [304, 149] width 60 height 7
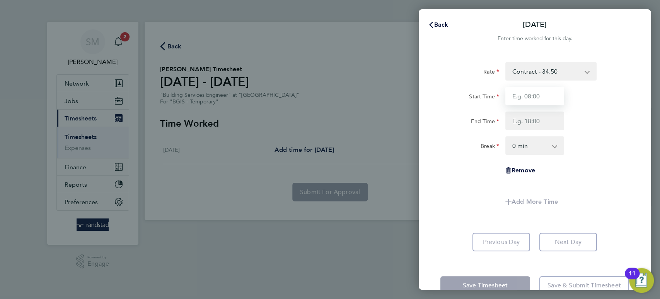
click at [532, 102] on input "Start Time" at bounding box center [535, 96] width 59 height 19
type input "08:00"
click at [533, 118] on input "End Time" at bounding box center [535, 120] width 59 height 19
type input "17:00"
click at [538, 146] on select "0 min 15 min 30 min 45 min 60 min 75 min 90 min" at bounding box center [530, 145] width 48 height 17
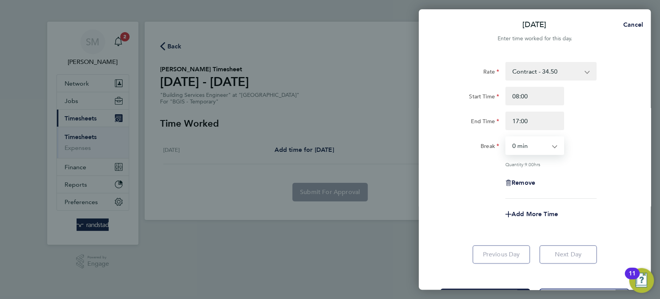
select select "60"
click at [506, 137] on select "0 min 15 min 30 min 45 min 60 min 75 min 90 min" at bounding box center [530, 145] width 48 height 17
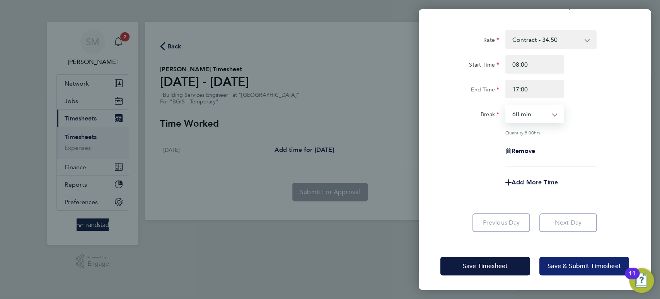
click at [570, 265] on span "Save & Submit Timesheet" at bounding box center [584, 266] width 73 height 8
